Goal: Task Accomplishment & Management: Manage account settings

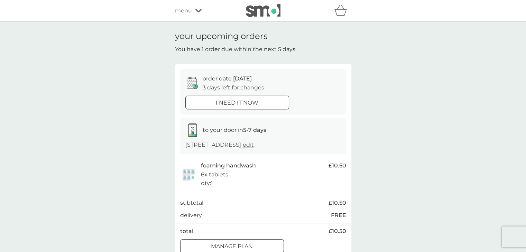
click at [197, 12] on icon at bounding box center [198, 11] width 6 height 4
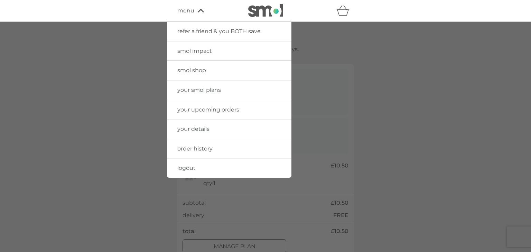
click at [197, 72] on span "smol shop" at bounding box center [191, 70] width 29 height 7
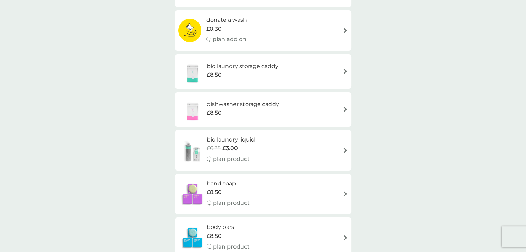
scroll to position [138, 0]
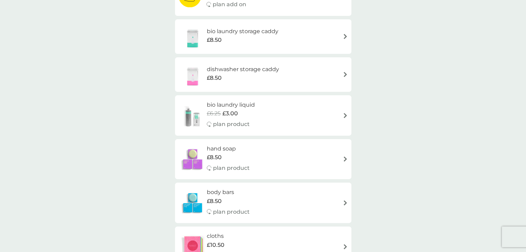
click at [342, 115] on div "bio laundry liquid £6.25 £3.00 plan product" at bounding box center [262, 116] width 169 height 30
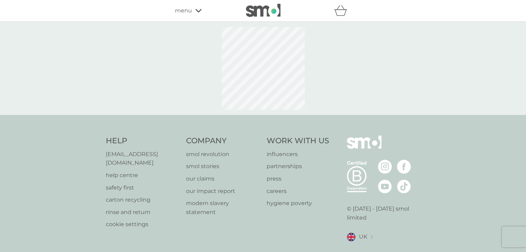
select select "91"
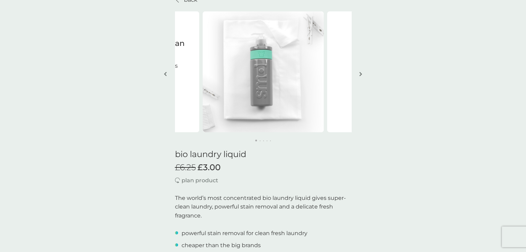
scroll to position [42, 0]
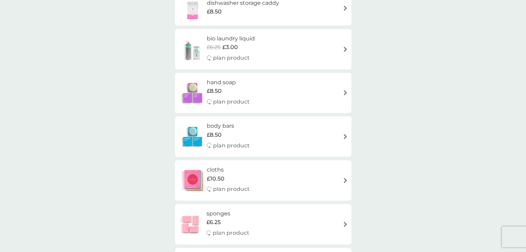
scroll to position [304, 0]
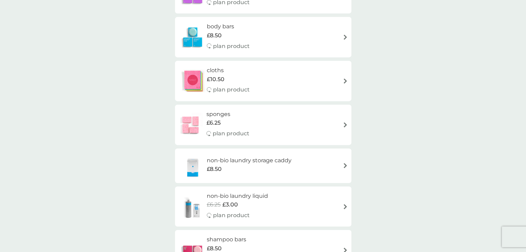
click at [239, 195] on h6 "non-bio laundry liquid" at bounding box center [237, 196] width 61 height 9
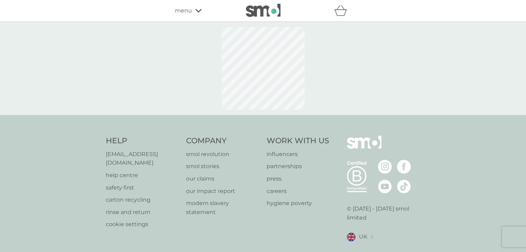
select select "91"
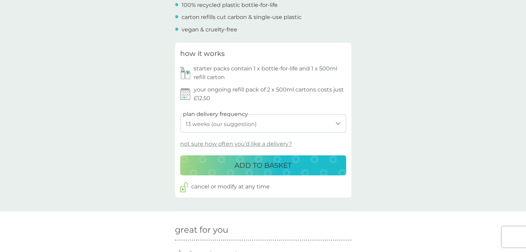
scroll to position [291, 0]
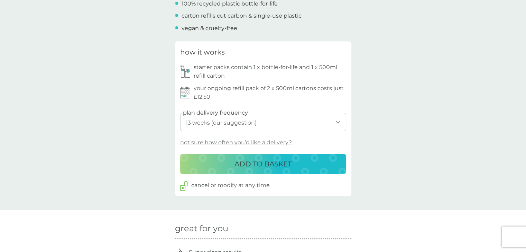
click at [270, 168] on p "ADD TO BASKET" at bounding box center [262, 164] width 57 height 11
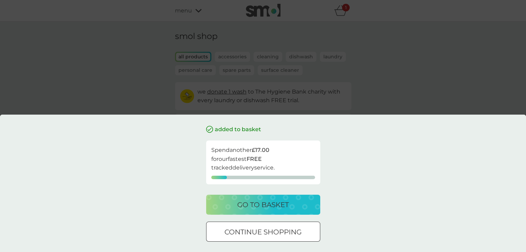
click at [277, 205] on p "go to basket" at bounding box center [263, 205] width 52 height 11
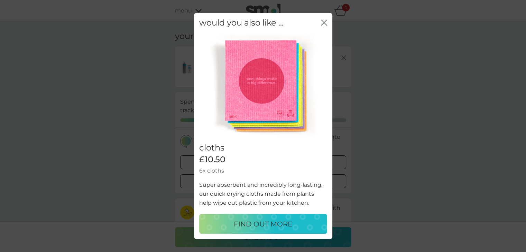
click at [325, 22] on icon "close" at bounding box center [324, 22] width 6 height 6
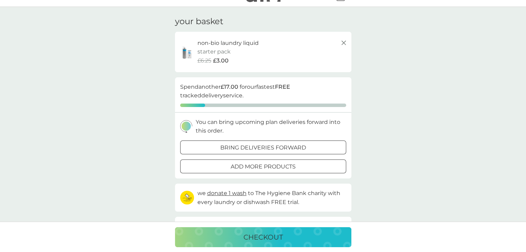
scroll to position [14, 0]
click at [206, 46] on p "non-bio laundry liquid" at bounding box center [227, 44] width 61 height 9
click at [201, 54] on p "starter pack" at bounding box center [213, 52] width 33 height 9
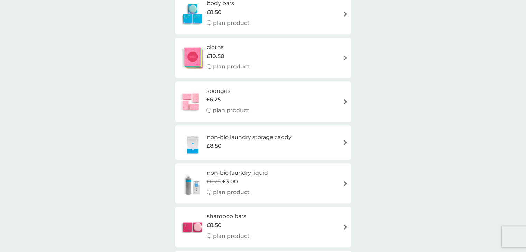
scroll to position [360, 0]
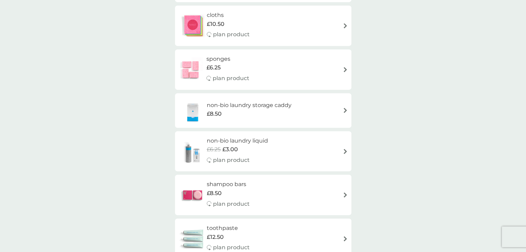
click at [225, 144] on h6 "non-bio laundry liquid" at bounding box center [237, 141] width 61 height 9
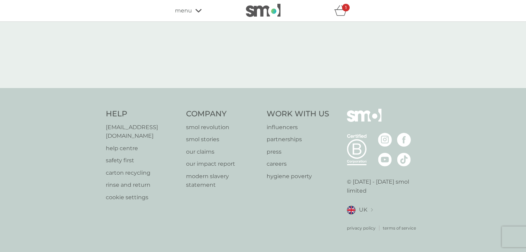
select select "91"
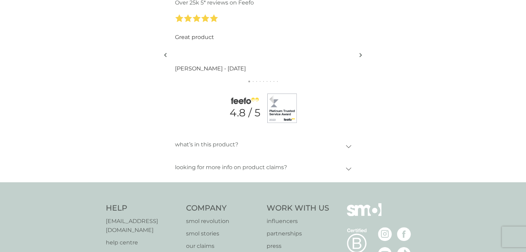
scroll to position [830, 0]
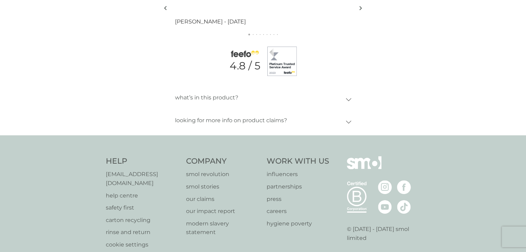
click at [344, 99] on div "what’s in this product?" at bounding box center [260, 98] width 171 height 16
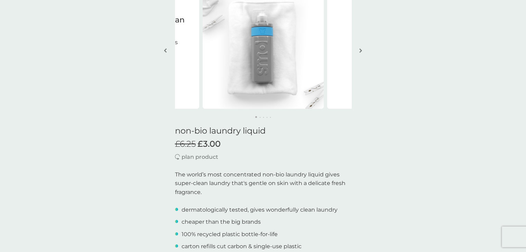
scroll to position [0, 0]
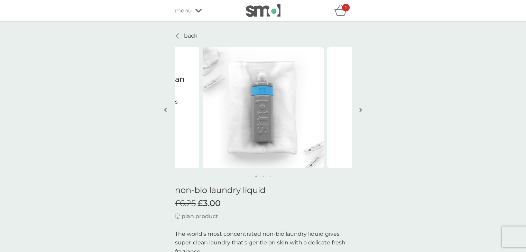
click at [194, 13] on div "menu" at bounding box center [204, 10] width 59 height 9
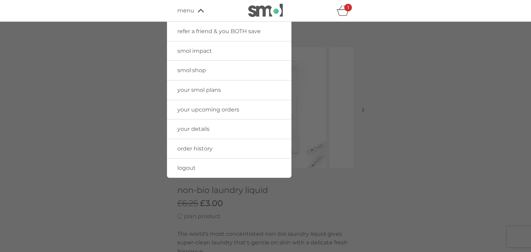
click at [194, 68] on span "smol shop" at bounding box center [191, 70] width 29 height 7
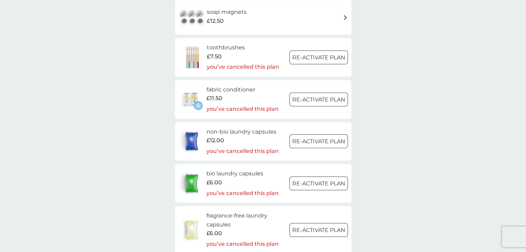
scroll to position [650, 0]
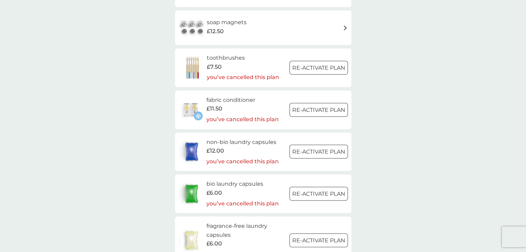
click at [232, 100] on h6 "fabric conditioner" at bounding box center [242, 100] width 72 height 9
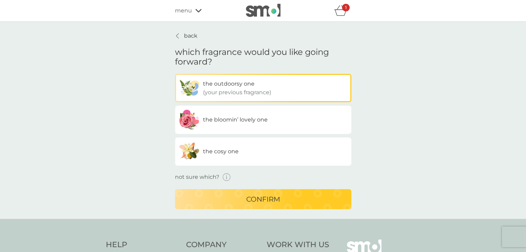
click at [221, 118] on span "the bloomin’ lovely one" at bounding box center [235, 120] width 65 height 7
click at [175, 74] on input "the bloomin’ lovely one" at bounding box center [175, 74] width 0 height 0
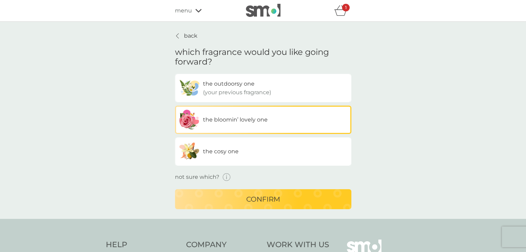
click at [227, 181] on span "button" at bounding box center [227, 180] width 8 height 6
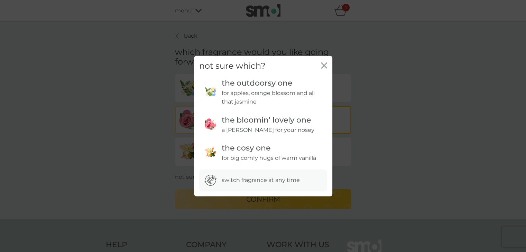
click at [325, 64] on icon "close" at bounding box center [324, 66] width 6 height 6
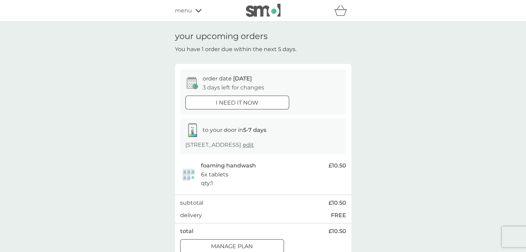
click at [224, 247] on div at bounding box center [232, 246] width 25 height 7
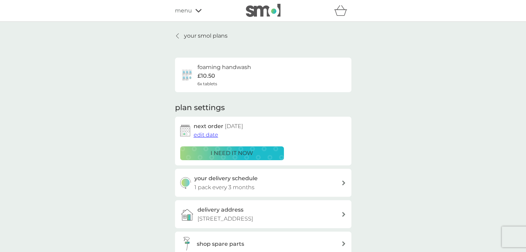
click at [232, 184] on p "1 pack every 3 months" at bounding box center [224, 187] width 60 height 9
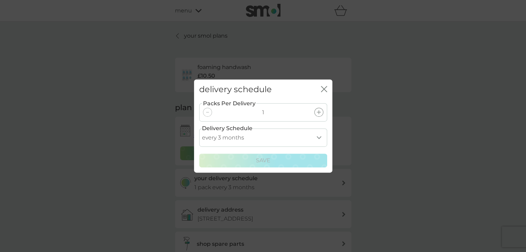
click at [318, 135] on select "every 1 month every 2 months every 3 months every 4 months every 5 months every…" at bounding box center [263, 138] width 128 height 18
select select "4"
click at [199, 129] on select "every 1 month every 2 months every 3 months every 4 months every 5 months every…" at bounding box center [263, 138] width 128 height 18
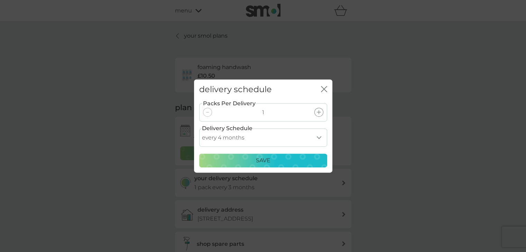
click at [280, 163] on div "Save" at bounding box center [263, 160] width 119 height 9
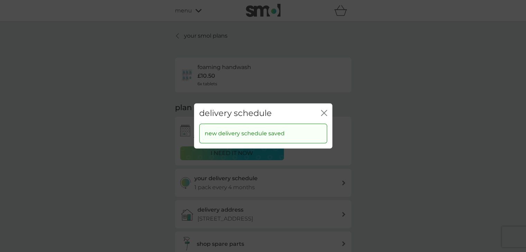
click at [322, 113] on icon "close" at bounding box center [324, 113] width 6 height 6
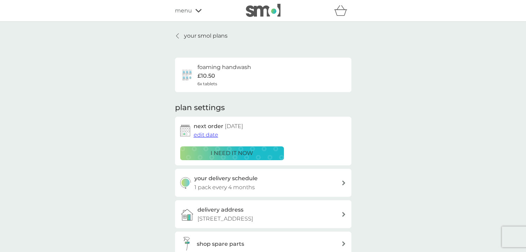
click at [208, 135] on span "edit date" at bounding box center [206, 135] width 25 height 7
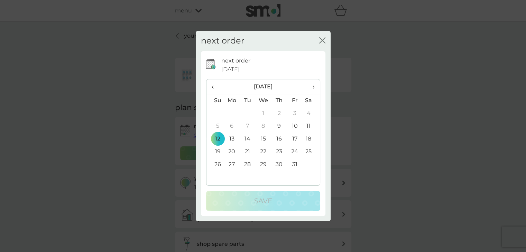
click at [314, 87] on span "›" at bounding box center [310, 87] width 7 height 15
click at [312, 89] on span "›" at bounding box center [310, 87] width 7 height 15
click at [233, 112] on td "1" at bounding box center [232, 113] width 16 height 13
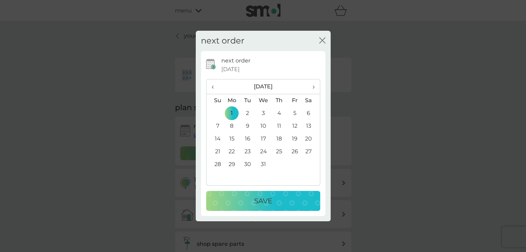
click at [248, 204] on div "Save" at bounding box center [263, 201] width 100 height 11
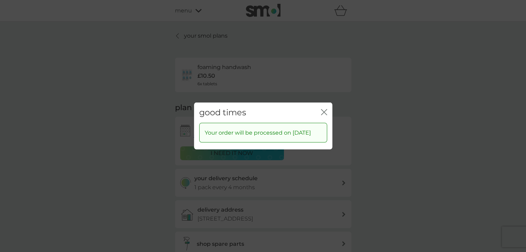
click at [323, 110] on icon "close" at bounding box center [324, 112] width 6 height 6
